Goal: Information Seeking & Learning: Learn about a topic

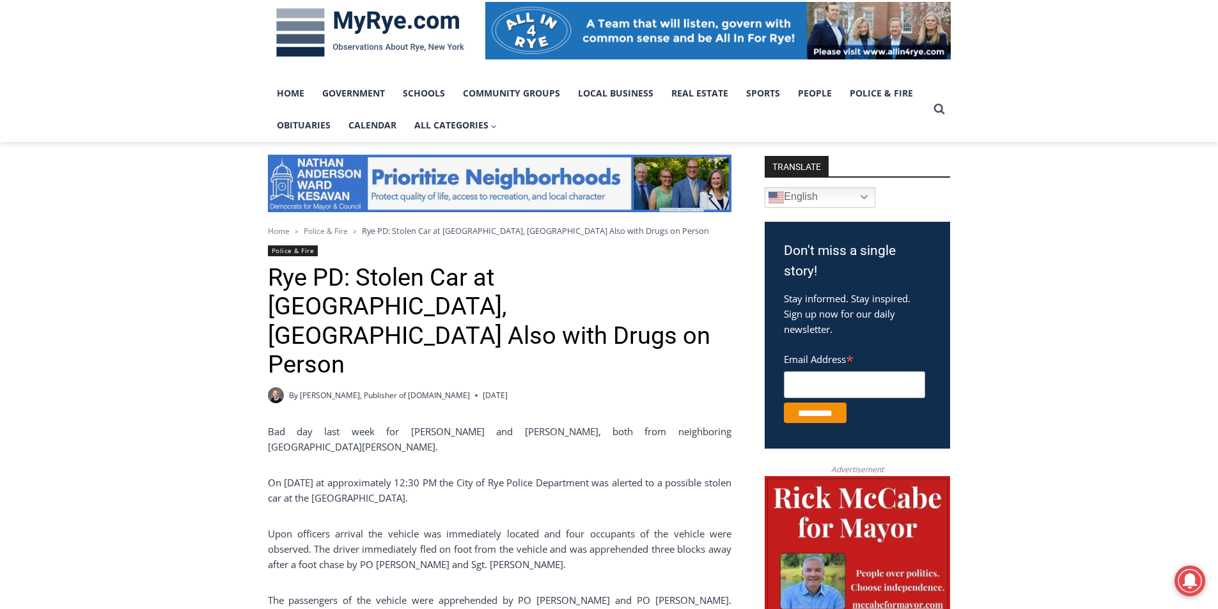
scroll to position [256, 0]
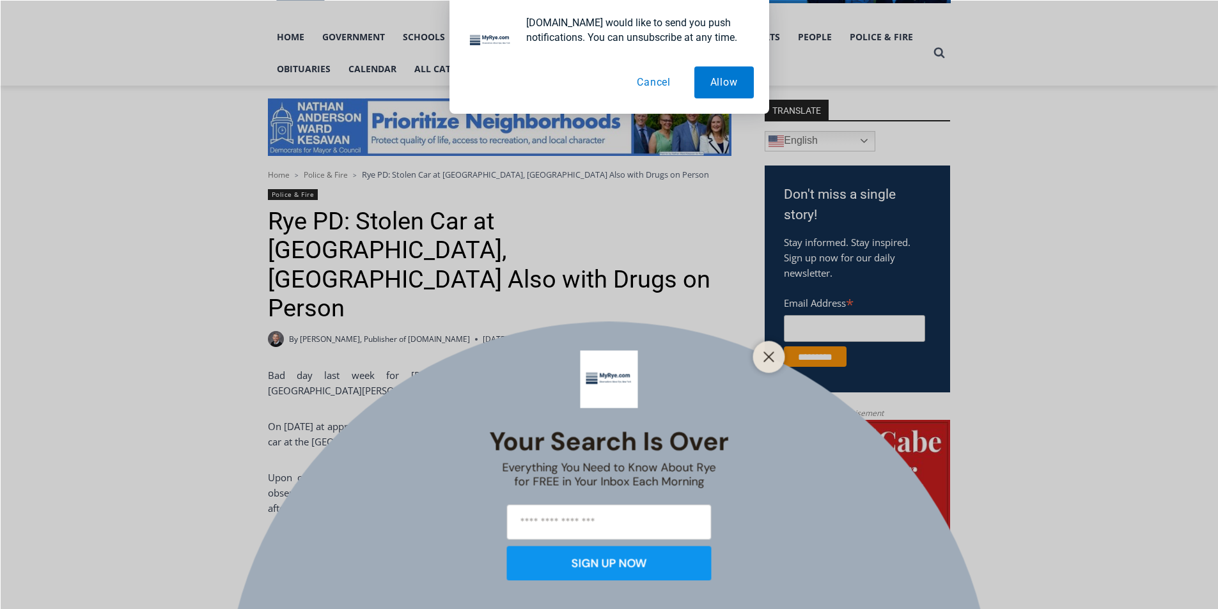
click at [787, 356] on div "Your Search is Over Everything You Need to Know About Rye for FREE in Your Inbo…" at bounding box center [609, 304] width 1218 height 609
click at [773, 356] on icon "Close" at bounding box center [770, 357] width 12 height 12
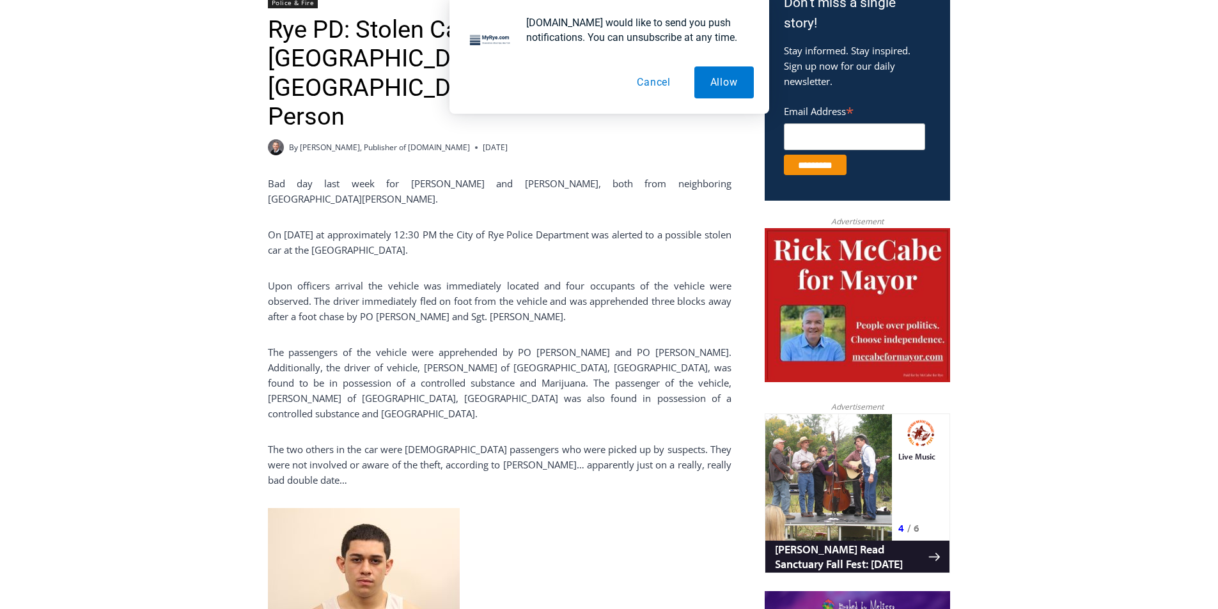
scroll to position [448, 0]
